Goal: Book appointment/travel/reservation

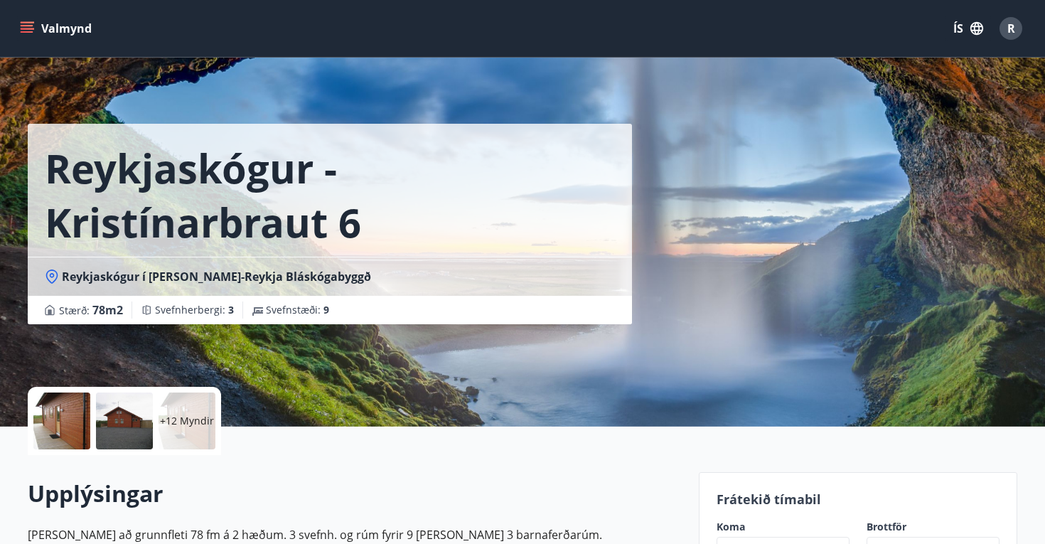
click at [77, 22] on button "Valmynd" at bounding box center [57, 29] width 80 height 26
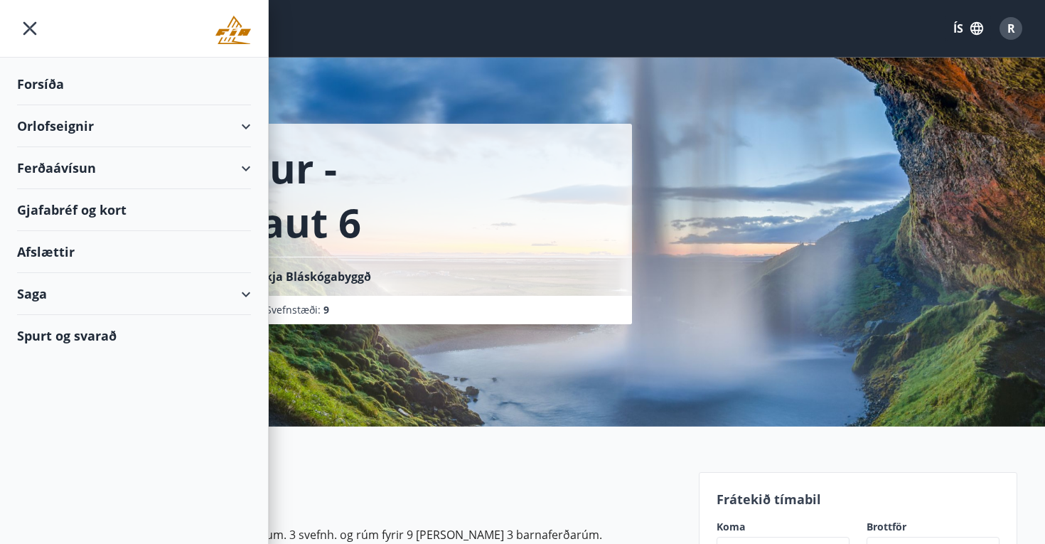
click at [58, 127] on div "Orlofseignir" at bounding box center [134, 126] width 234 height 42
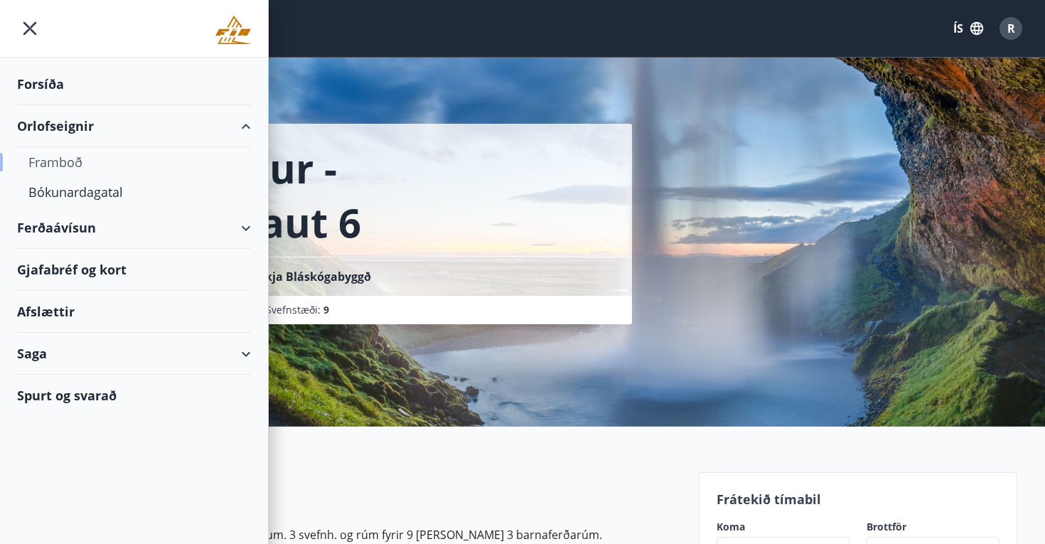
click at [61, 151] on div "Framboð" at bounding box center [133, 162] width 211 height 30
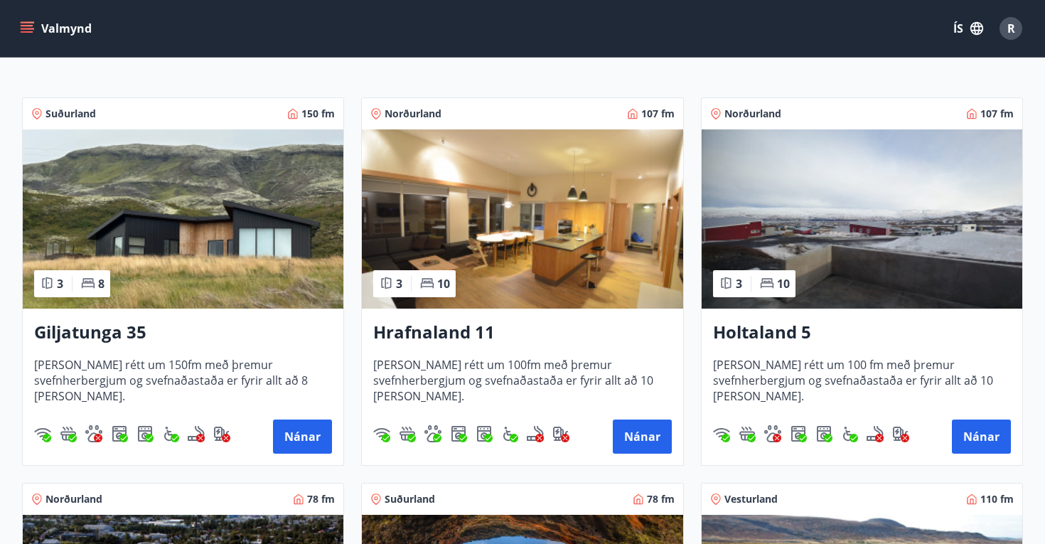
scroll to position [235, 0]
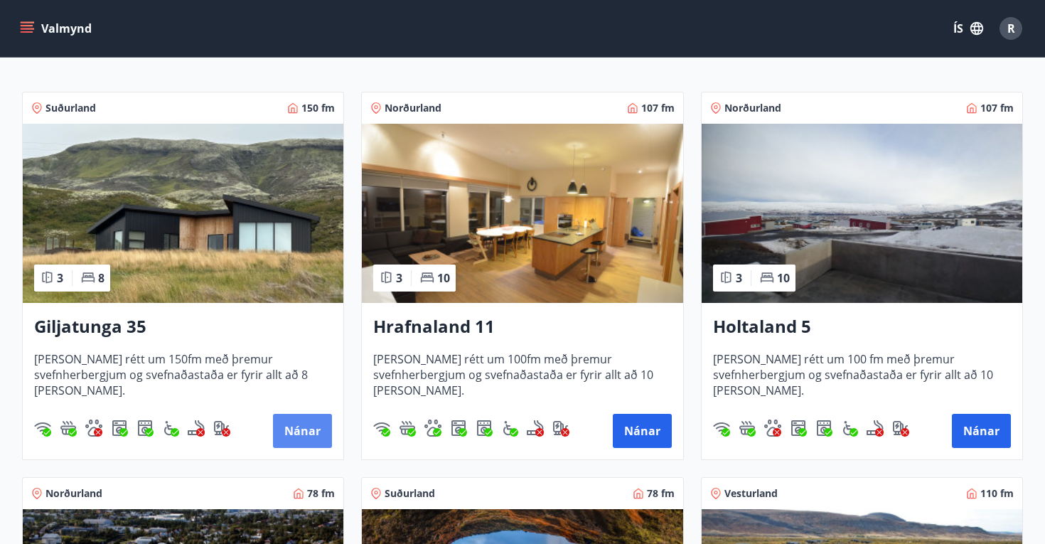
click at [296, 428] on button "Nánar" at bounding box center [302, 431] width 59 height 34
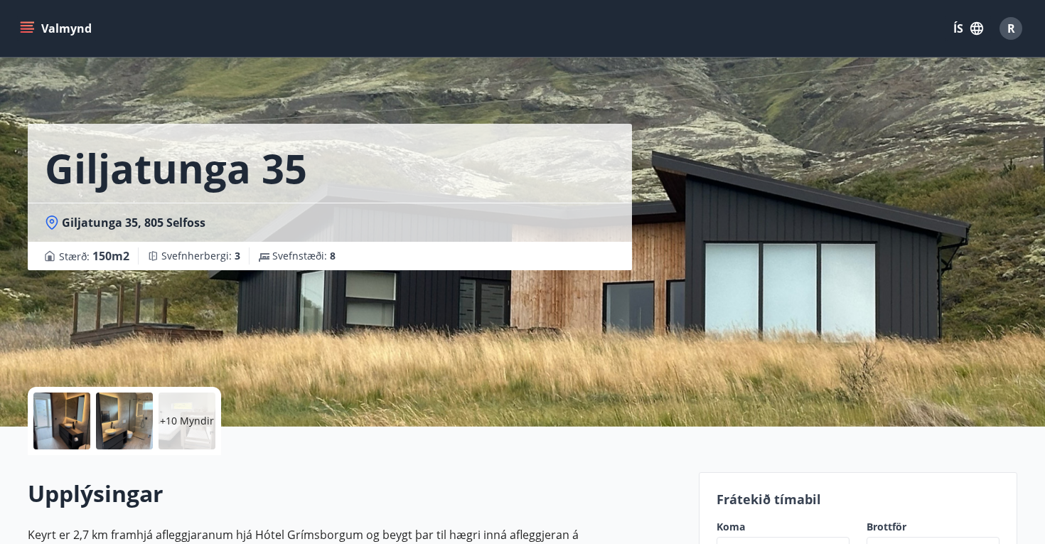
click at [67, 426] on div at bounding box center [61, 420] width 57 height 57
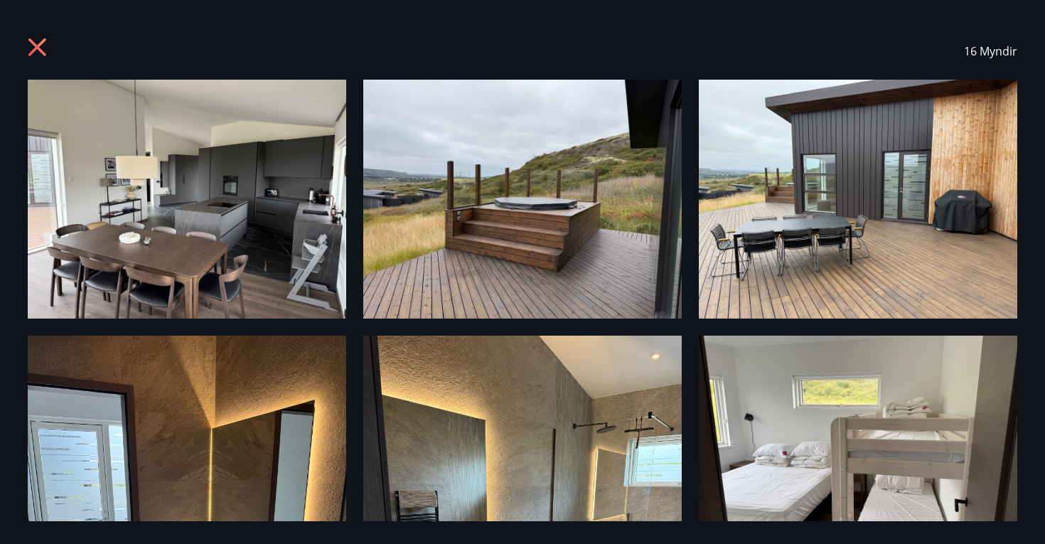
click at [167, 271] on img at bounding box center [187, 199] width 318 height 239
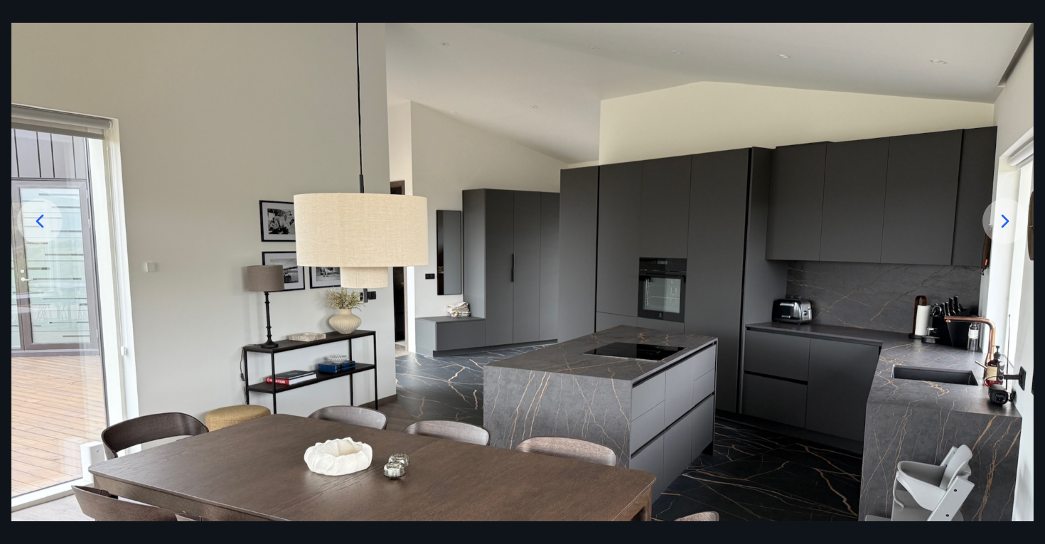
scroll to position [129, 0]
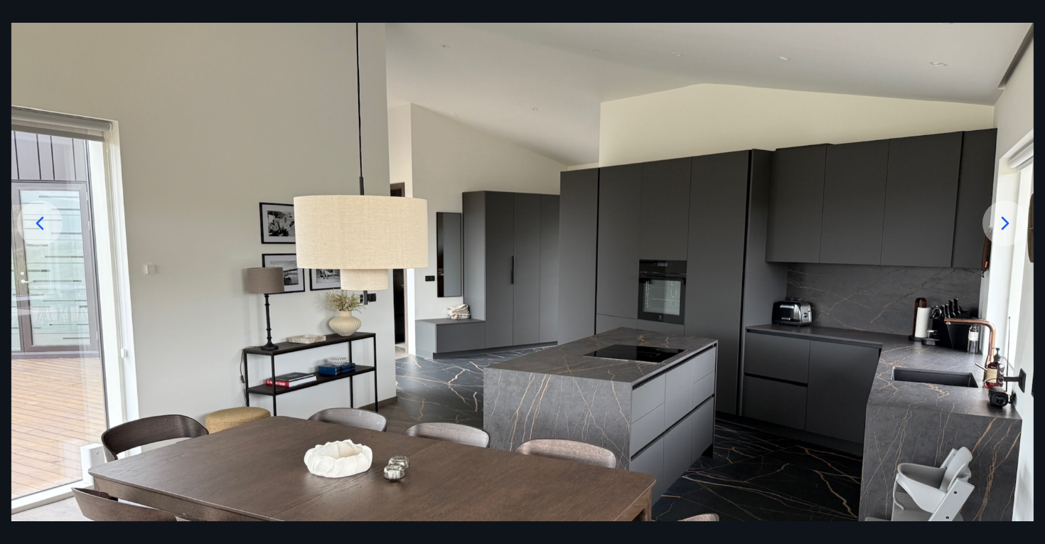
click at [1007, 220] on icon at bounding box center [1005, 223] width 23 height 23
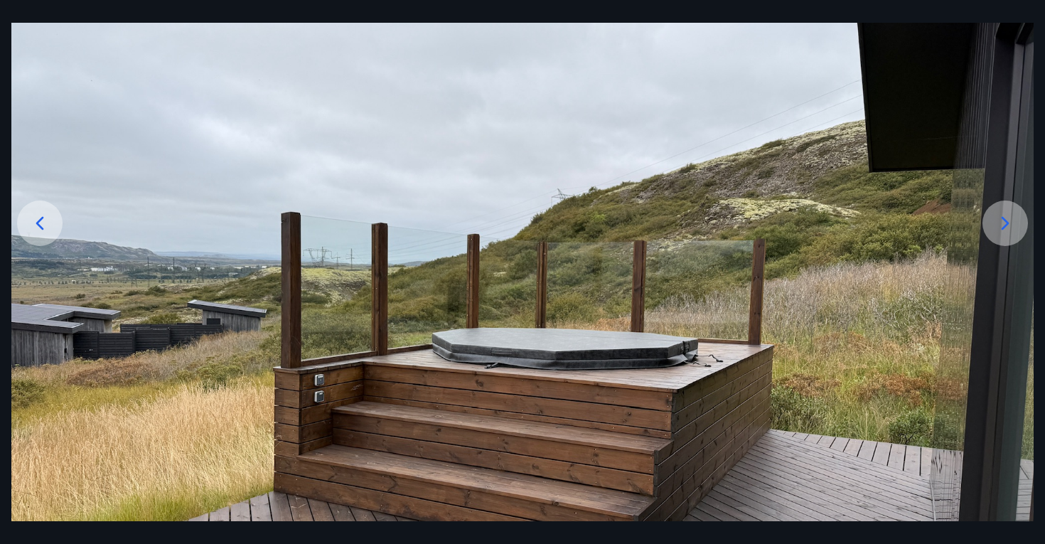
click at [1007, 220] on icon at bounding box center [1005, 223] width 23 height 23
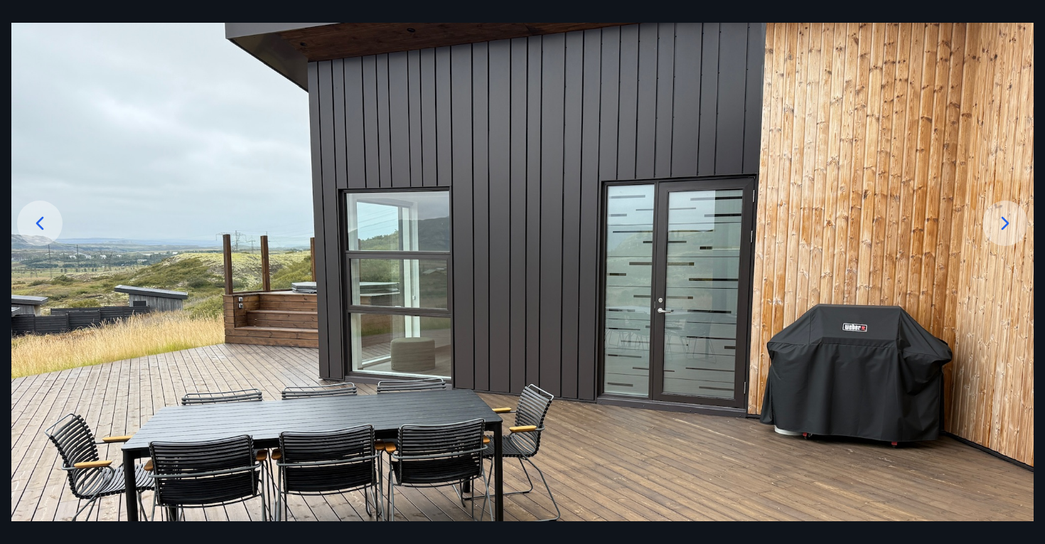
click at [1007, 220] on icon at bounding box center [1005, 223] width 23 height 23
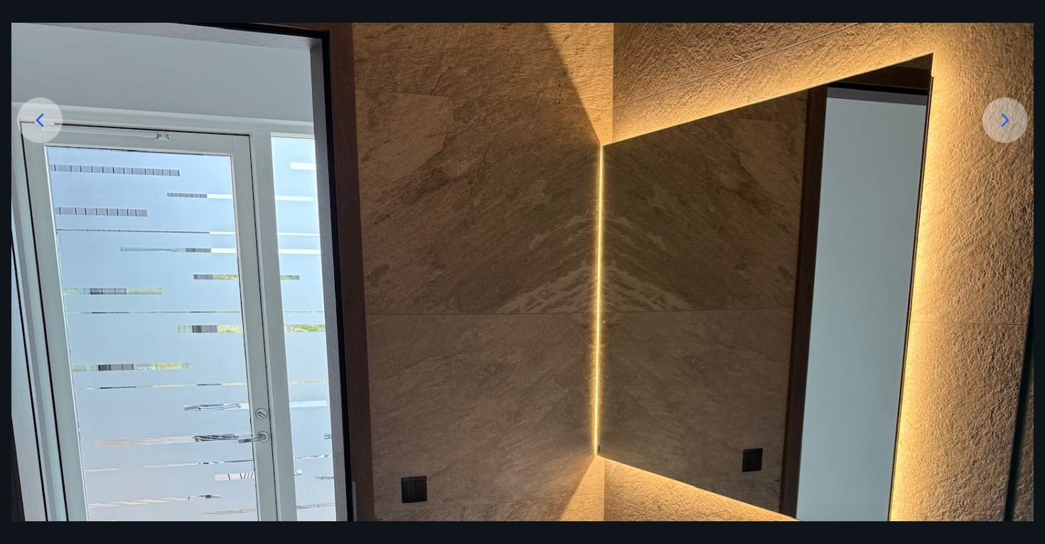
scroll to position [234, 0]
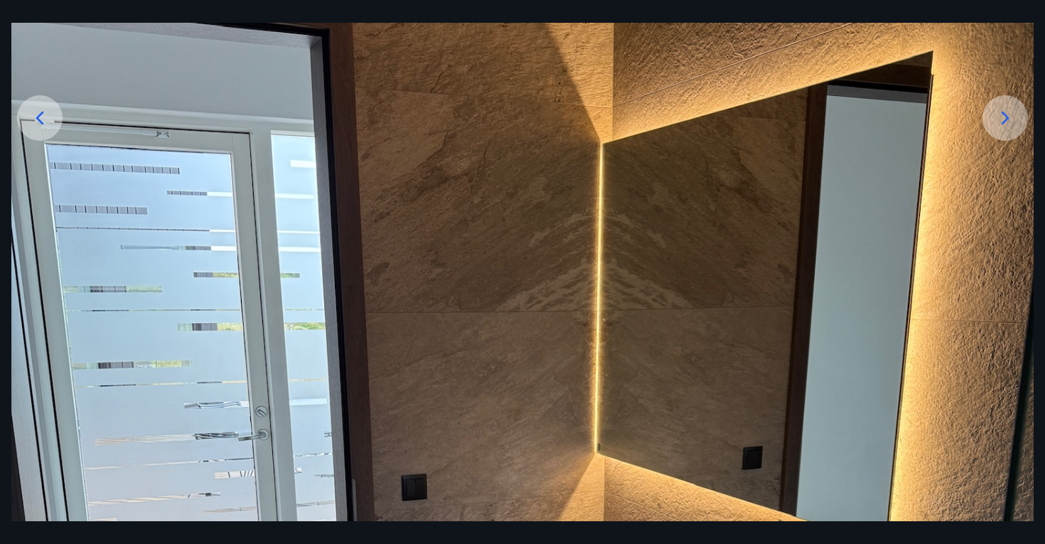
click at [988, 152] on img at bounding box center [522, 527] width 1022 height 1363
click at [997, 119] on icon at bounding box center [1005, 118] width 23 height 23
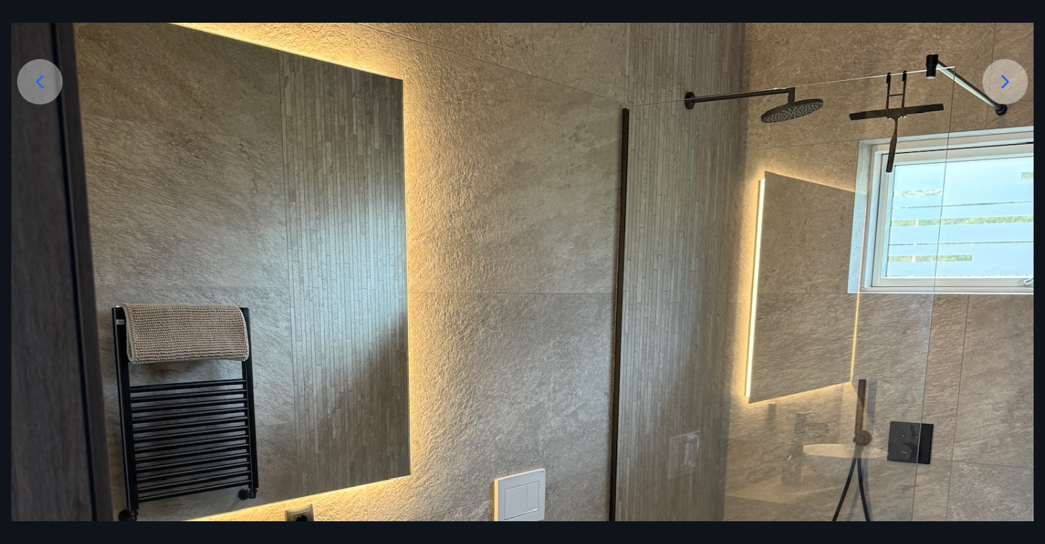
scroll to position [258, 0]
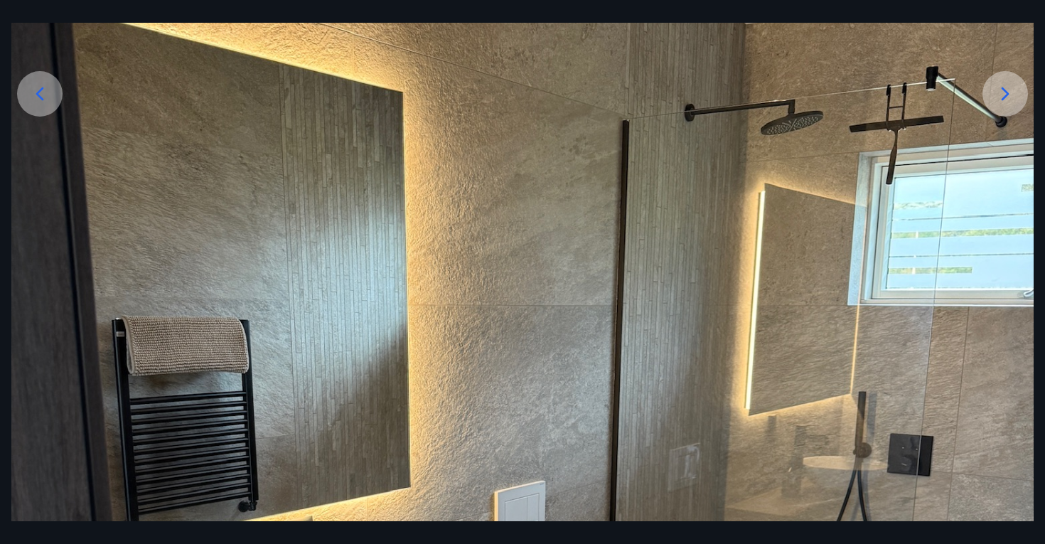
click at [1002, 104] on icon at bounding box center [1005, 93] width 23 height 23
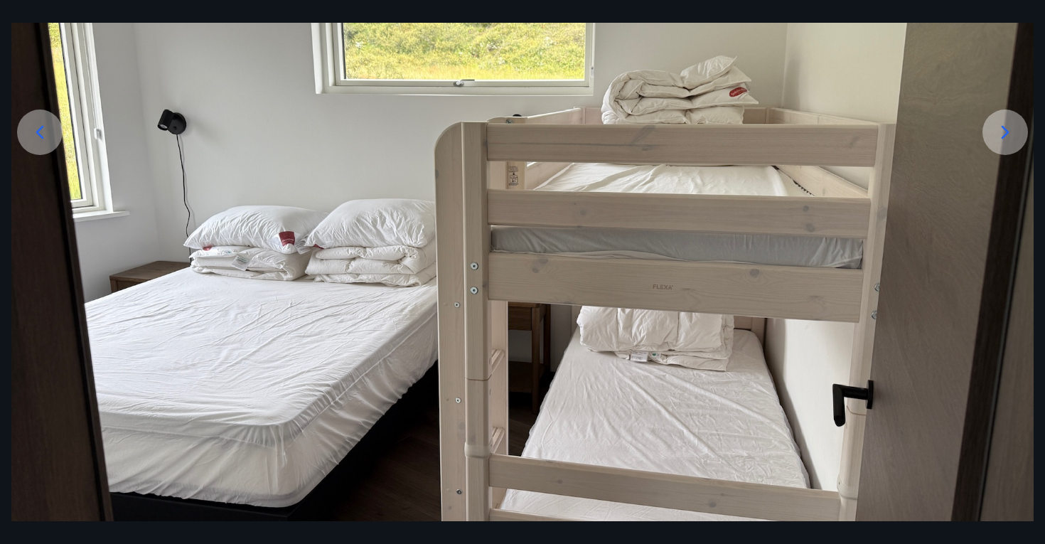
scroll to position [185, 0]
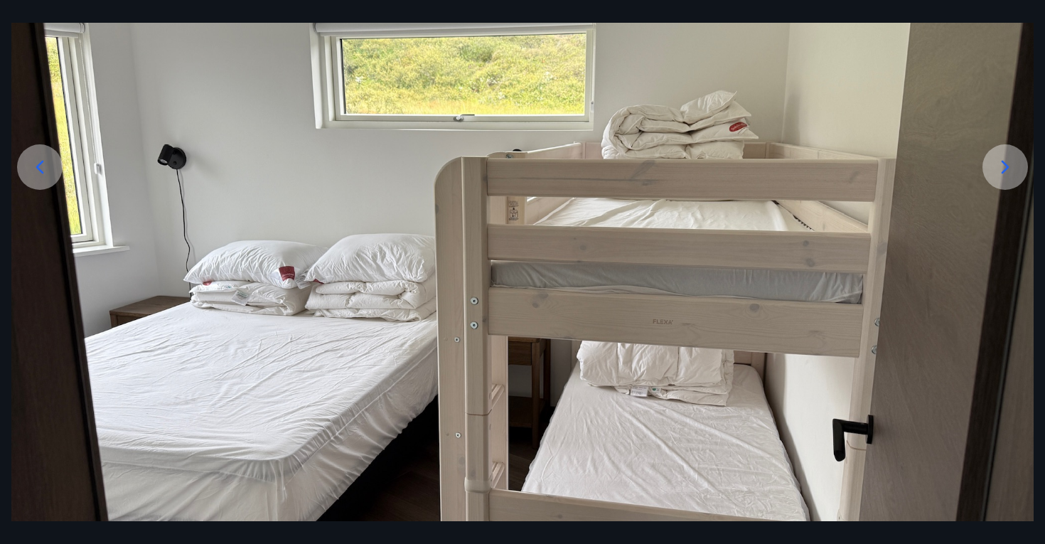
click at [1002, 171] on icon at bounding box center [1005, 167] width 23 height 23
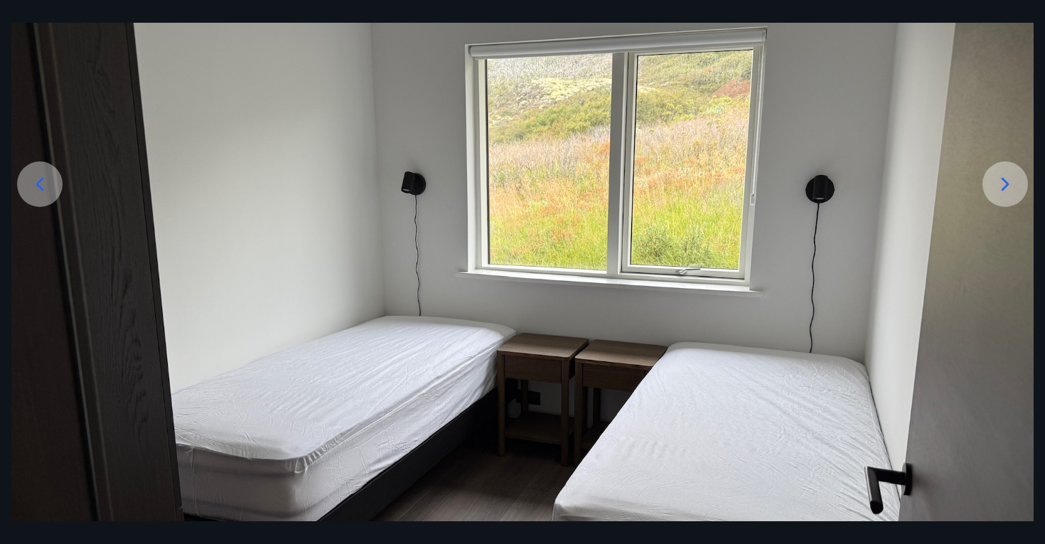
scroll to position [166, 0]
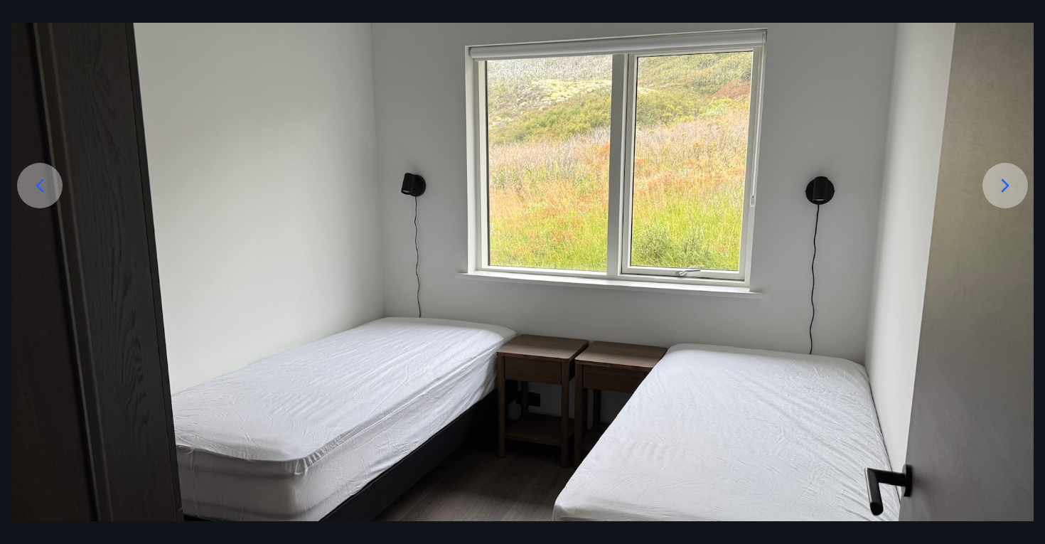
click at [1005, 185] on icon at bounding box center [1005, 185] width 23 height 23
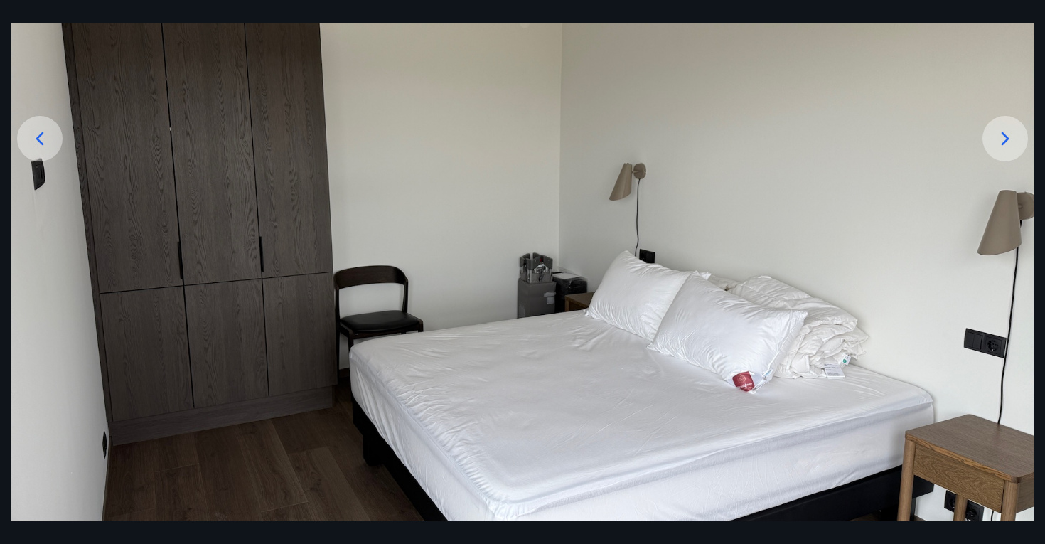
scroll to position [128, 0]
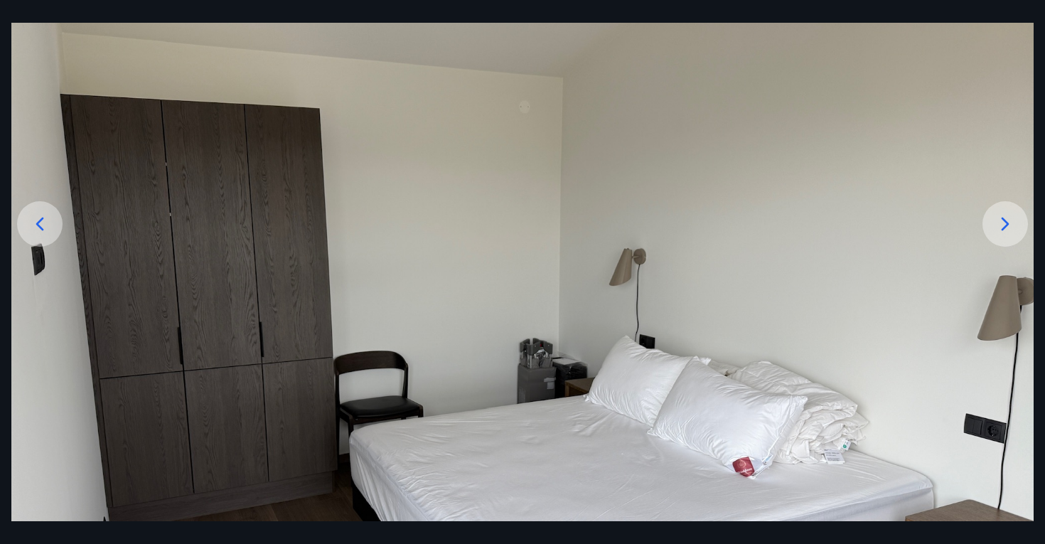
click at [1006, 227] on icon at bounding box center [1005, 224] width 23 height 23
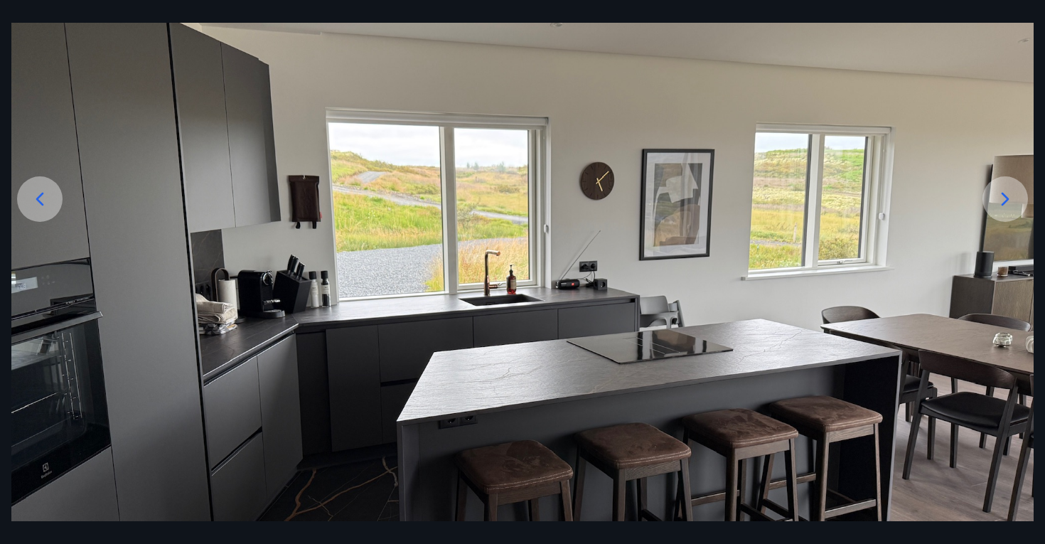
scroll to position [147, 0]
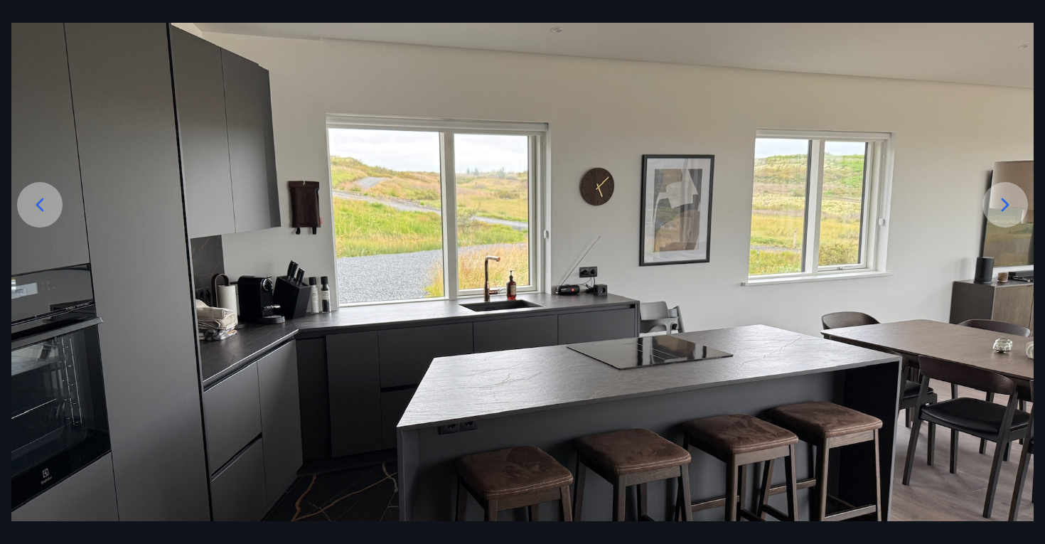
click at [1000, 206] on icon at bounding box center [1005, 204] width 23 height 23
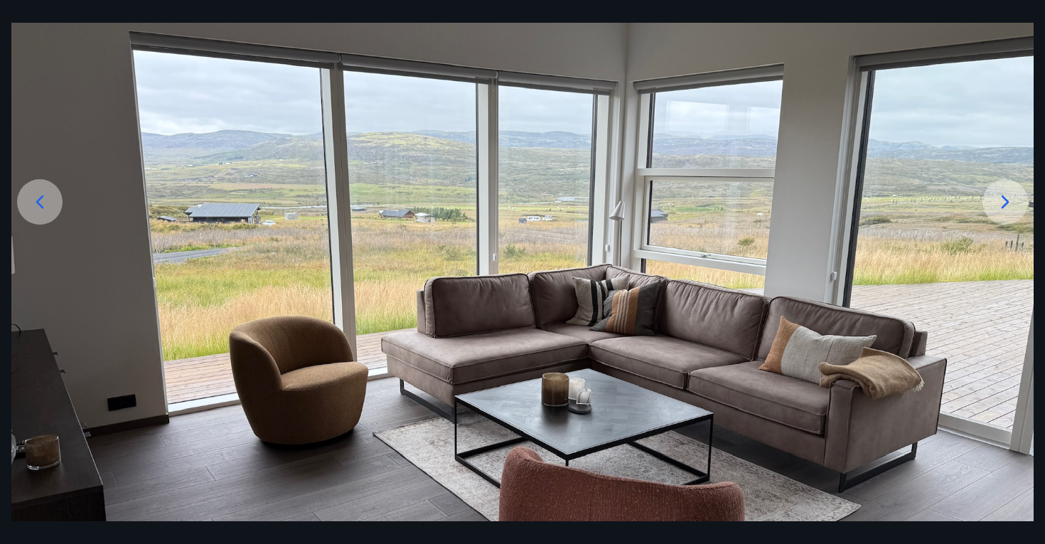
scroll to position [136, 0]
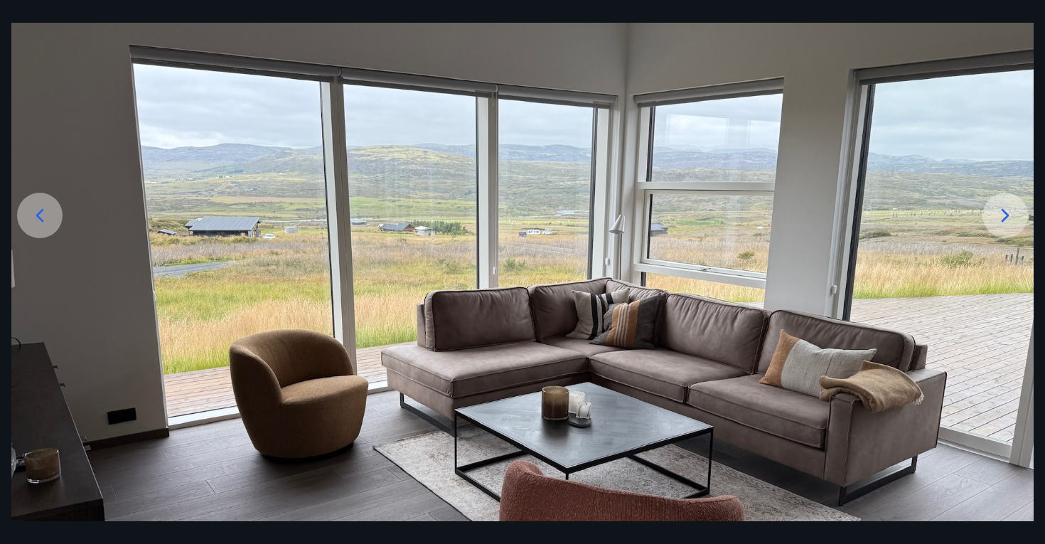
click at [999, 222] on icon at bounding box center [1005, 215] width 23 height 23
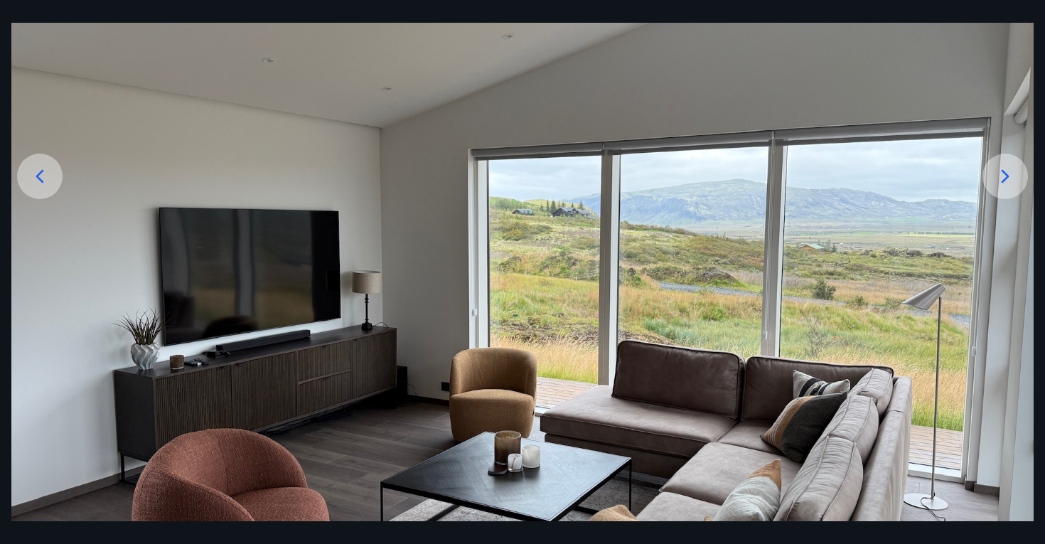
scroll to position [172, 0]
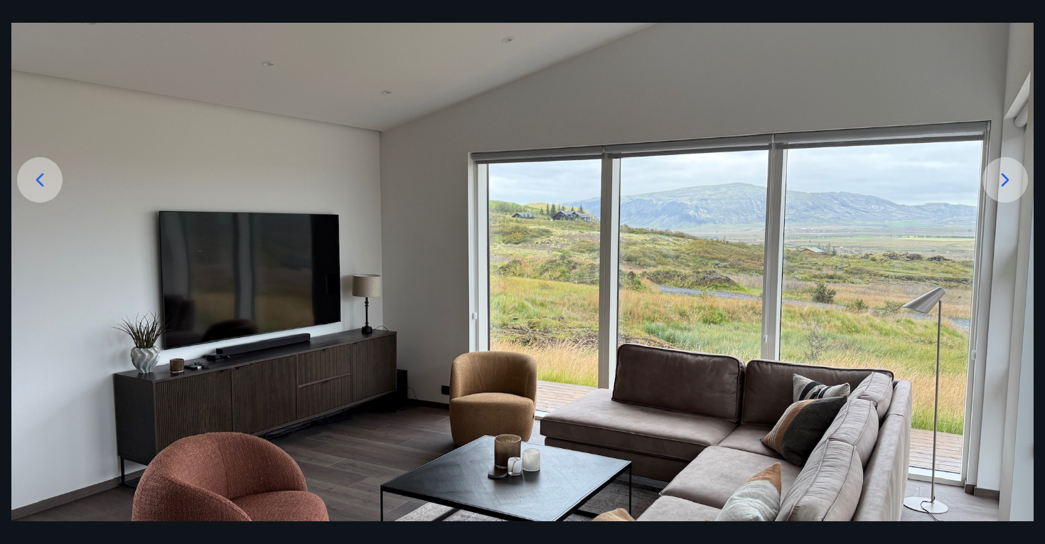
click at [987, 181] on div at bounding box center [1004, 179] width 45 height 45
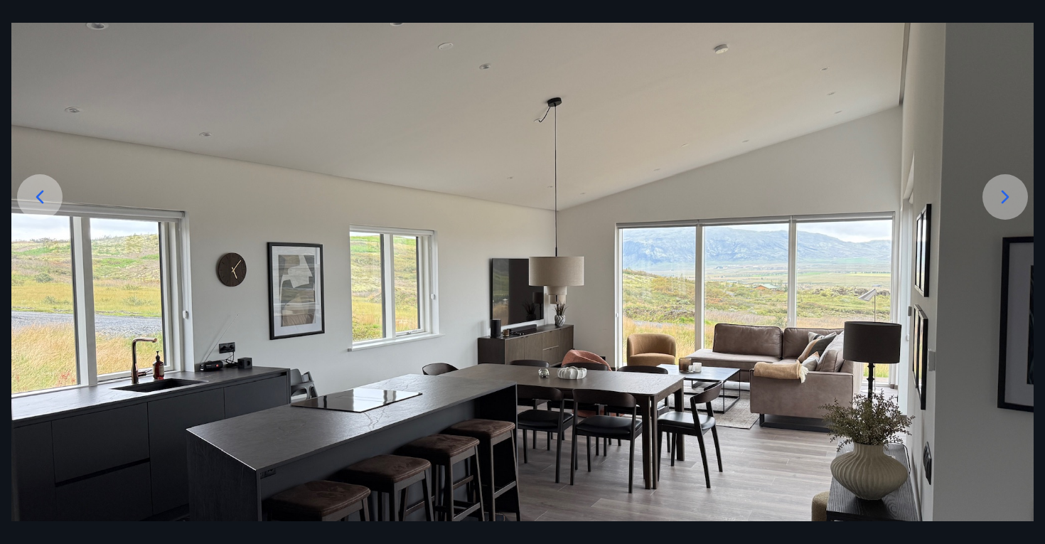
scroll to position [146, 0]
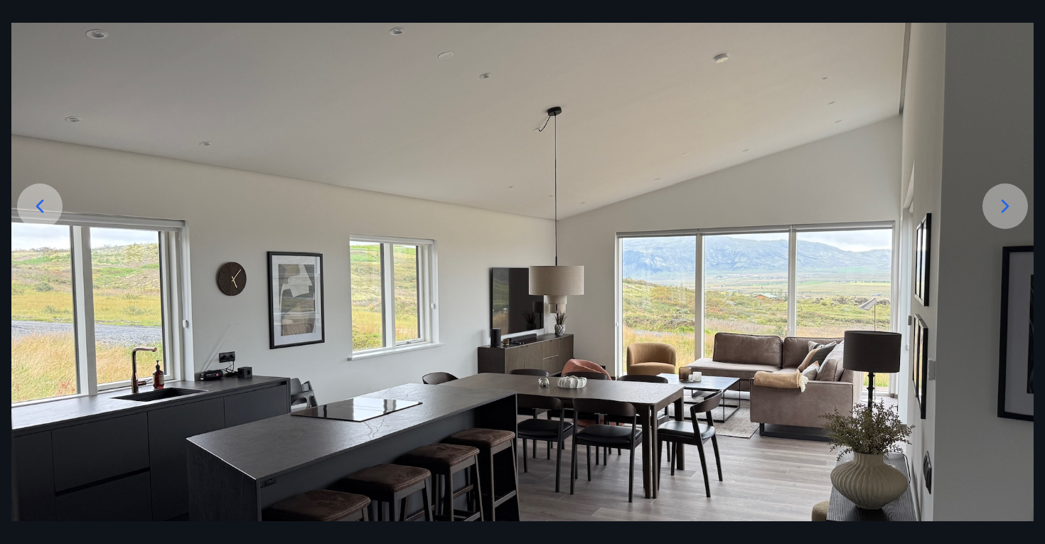
click at [995, 221] on div at bounding box center [1004, 205] width 45 height 45
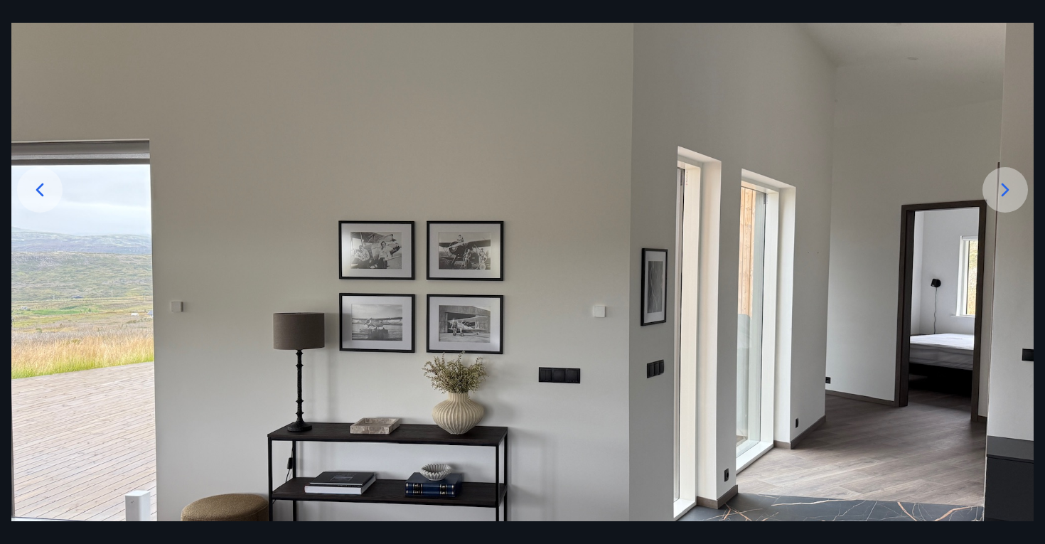
scroll to position [161, 0]
click at [1007, 194] on icon at bounding box center [1005, 190] width 23 height 23
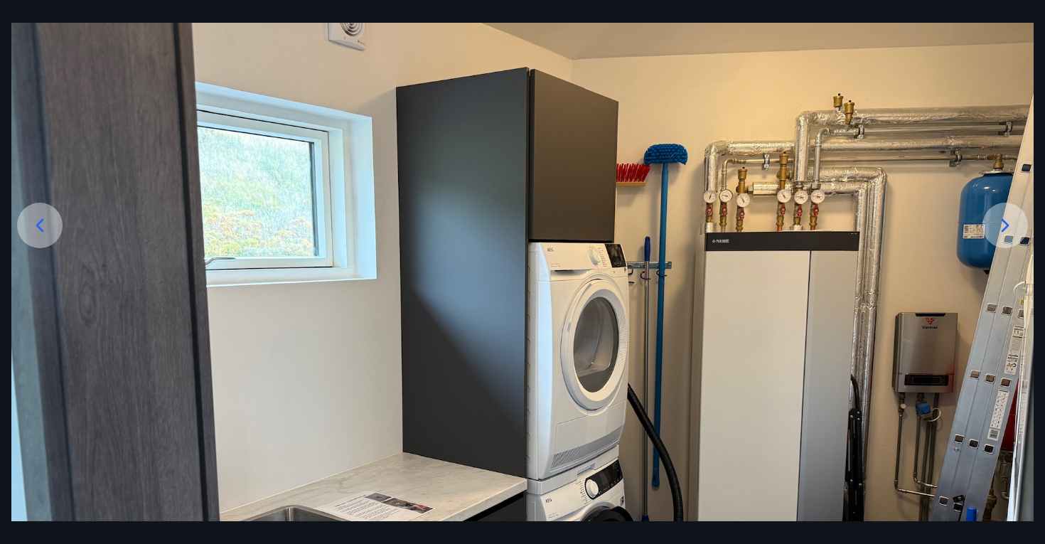
scroll to position [127, 0]
click at [1011, 216] on icon at bounding box center [1005, 224] width 23 height 23
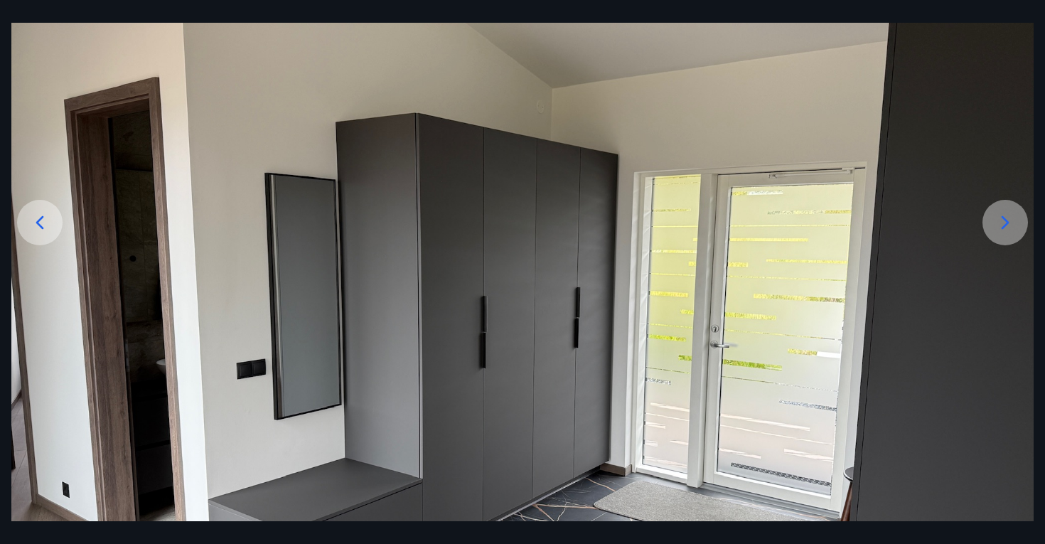
scroll to position [123, 0]
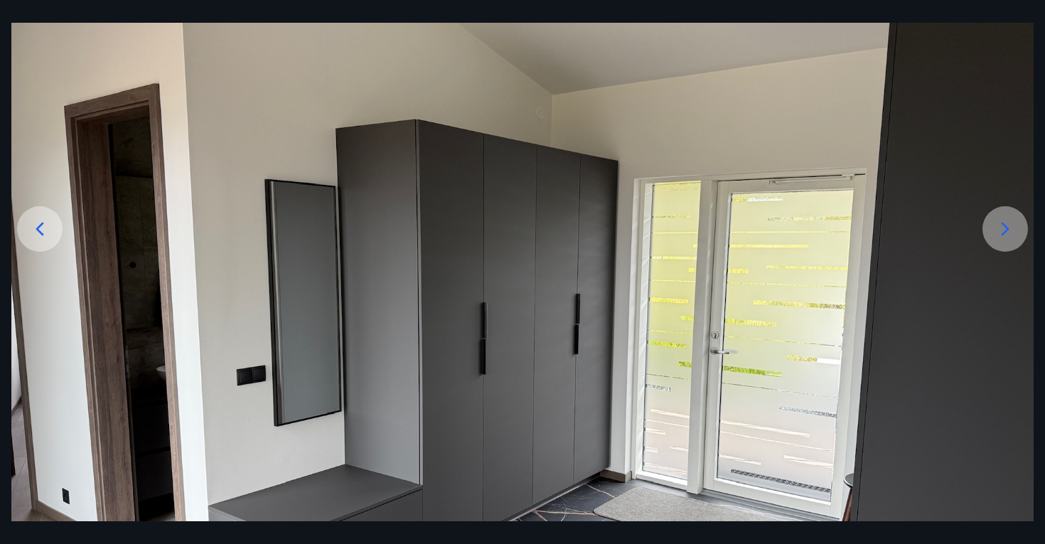
click at [1002, 235] on icon at bounding box center [1005, 229] width 23 height 23
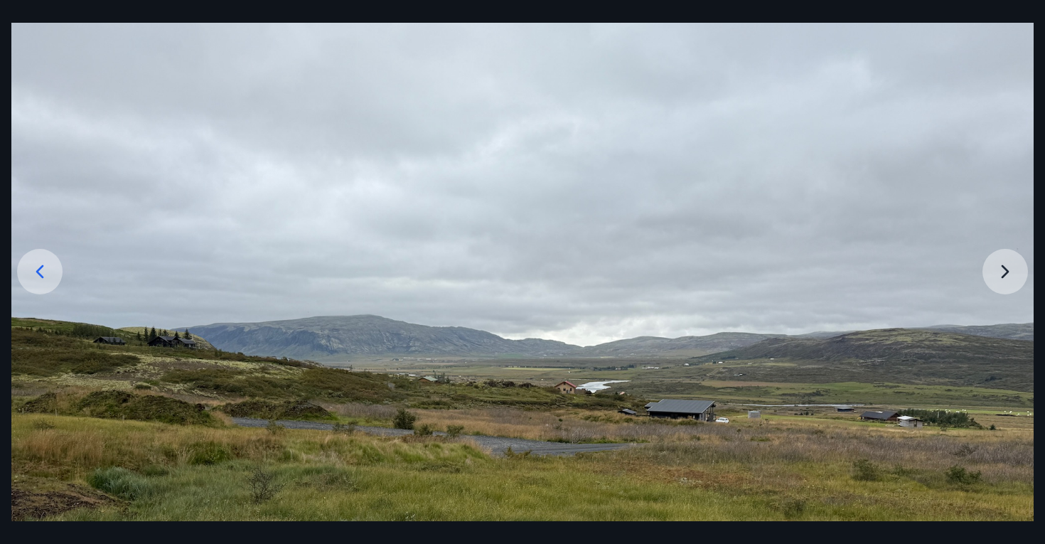
scroll to position [77, 0]
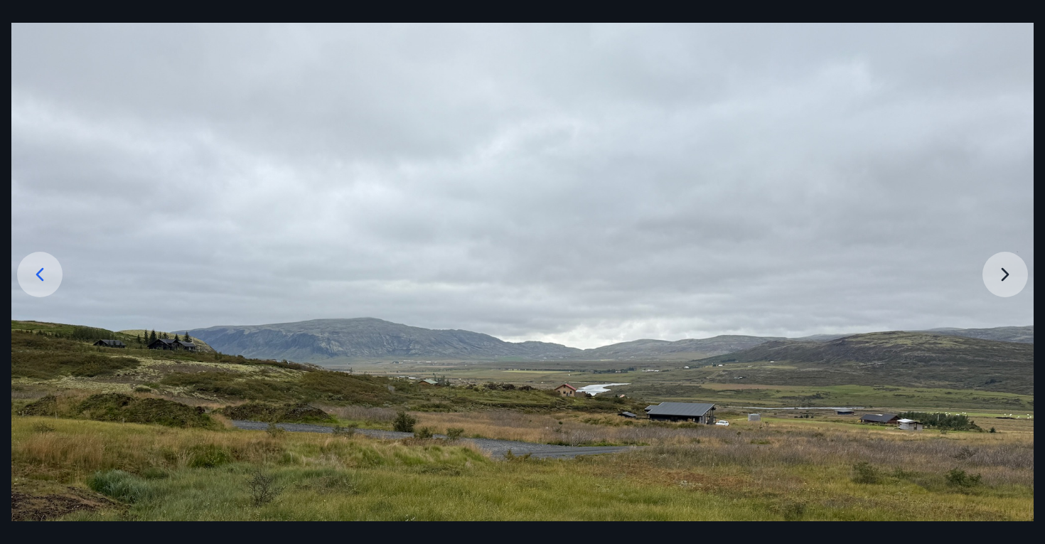
click at [962, 290] on img at bounding box center [522, 385] width 1022 height 767
click at [998, 284] on img at bounding box center [522, 385] width 1022 height 767
click at [1002, 281] on img at bounding box center [522, 385] width 1022 height 767
click at [1003, 273] on img at bounding box center [522, 385] width 1022 height 767
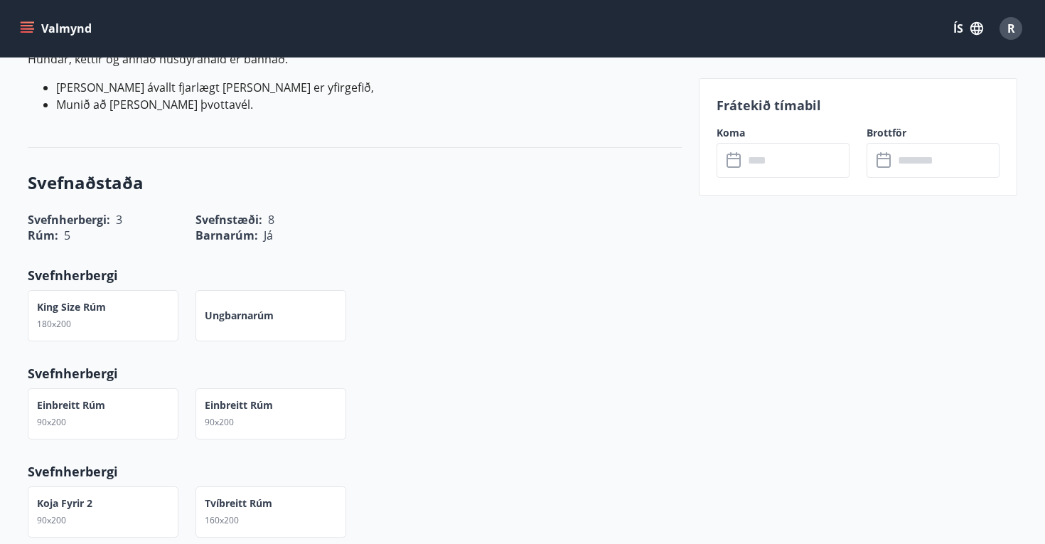
scroll to position [798, 0]
click at [768, 159] on input "text" at bounding box center [797, 160] width 106 height 35
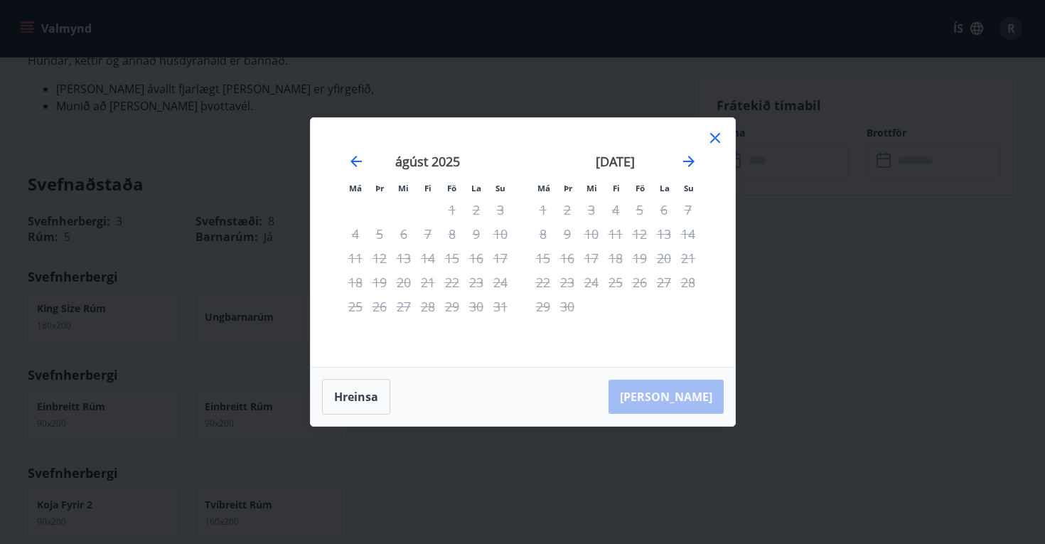
click at [712, 140] on icon at bounding box center [715, 138] width 10 height 10
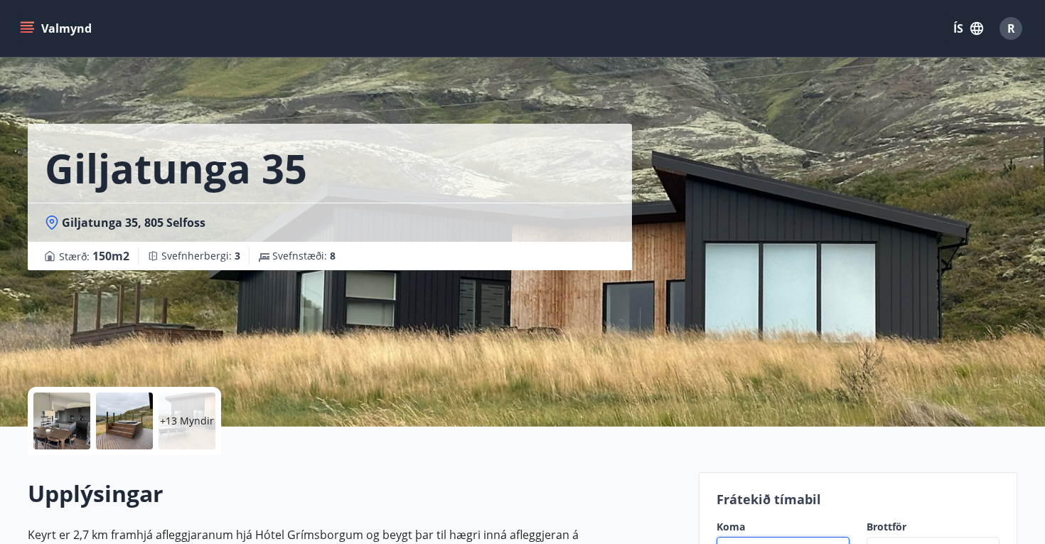
scroll to position [0, 0]
click at [26, 31] on icon "menu" at bounding box center [27, 28] width 14 height 14
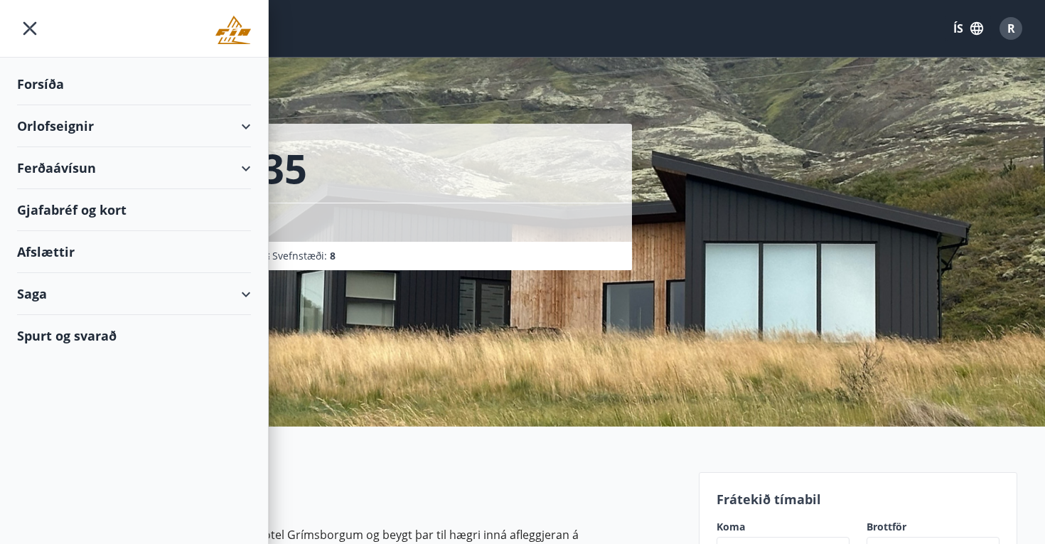
click at [36, 126] on div "Orlofseignir" at bounding box center [134, 126] width 234 height 42
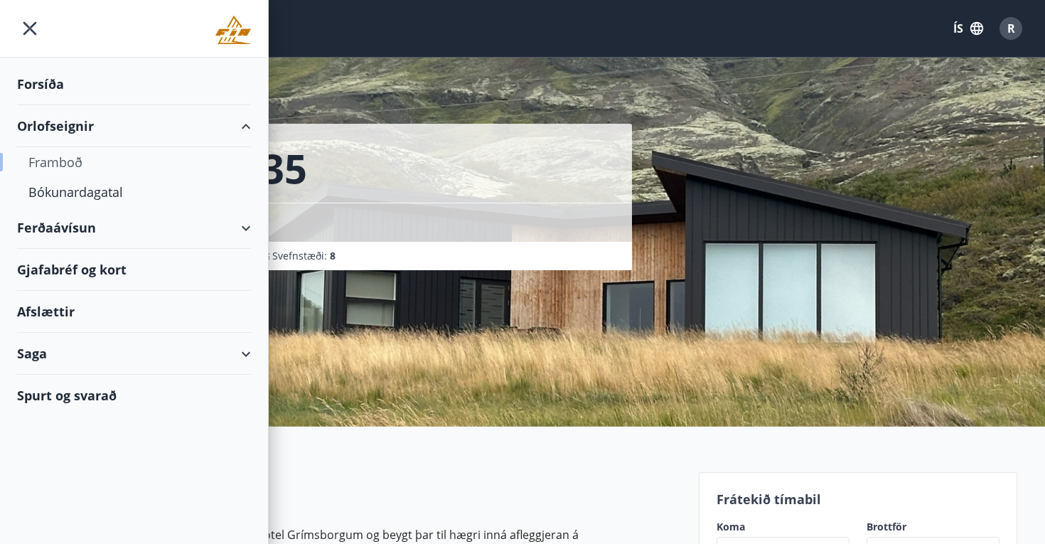
click at [55, 161] on div "Framboð" at bounding box center [133, 162] width 211 height 30
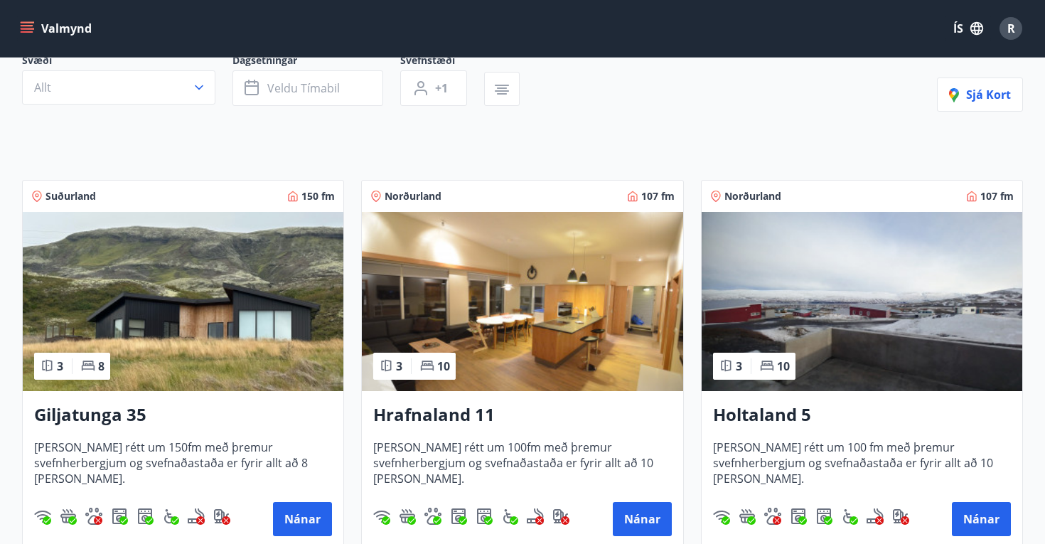
scroll to position [148, 0]
